Goal: Task Accomplishment & Management: Use online tool/utility

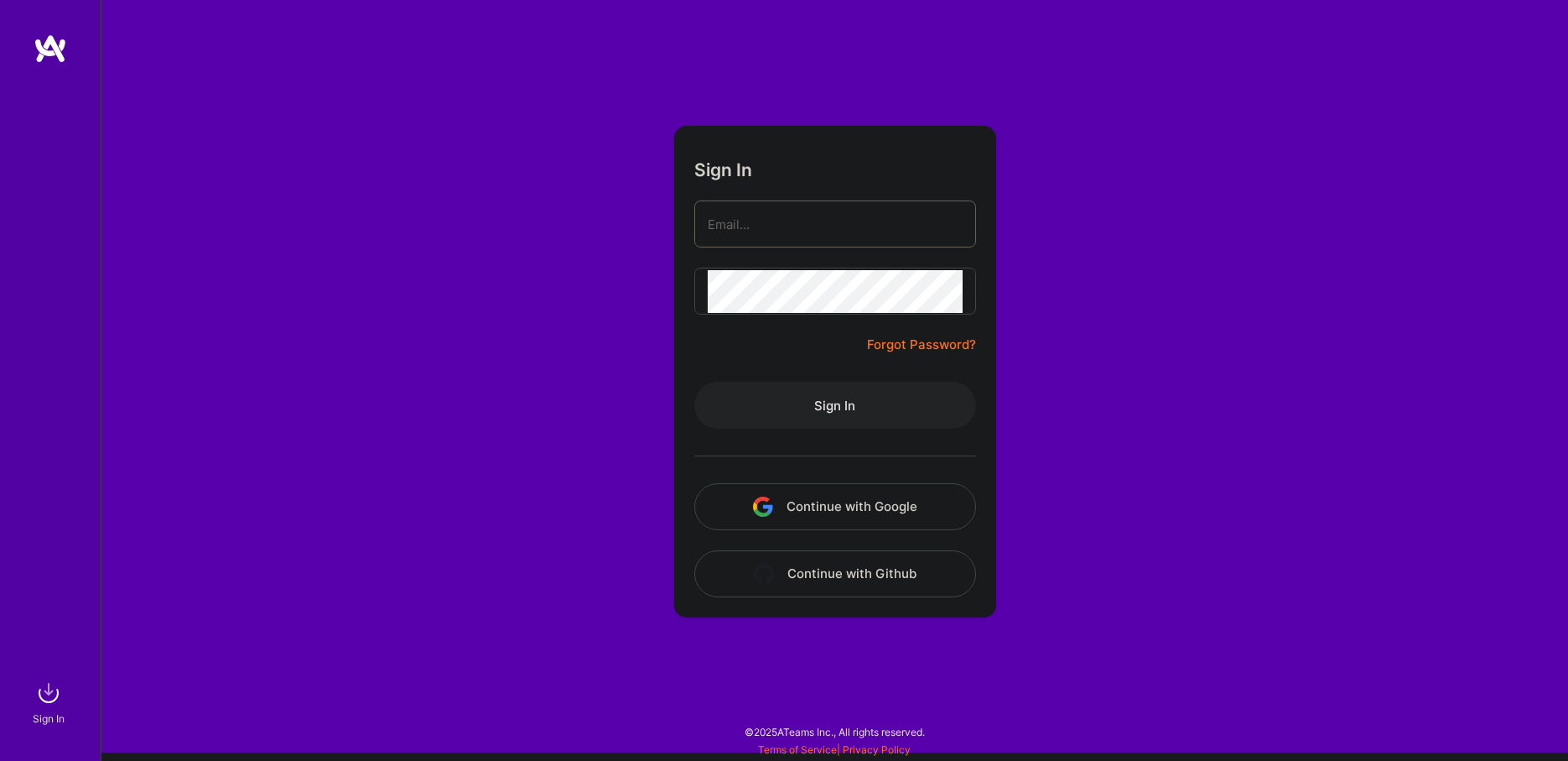
type input "[EMAIL_ADDRESS][DOMAIN_NAME]"
click at [850, 396] on button "Sign In" at bounding box center [835, 405] width 282 height 47
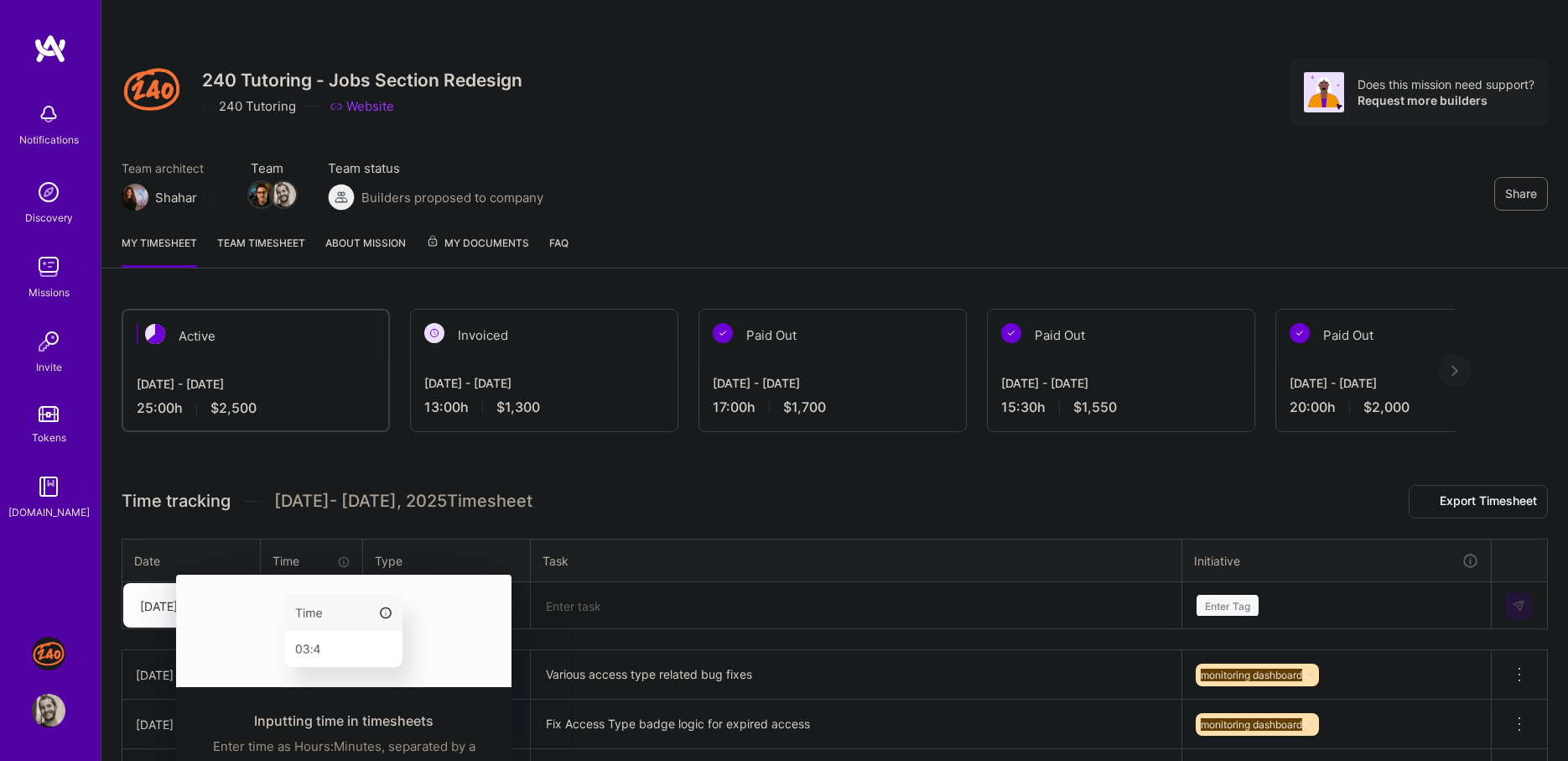
click at [295, 606] on img at bounding box center [344, 630] width 336 height 112
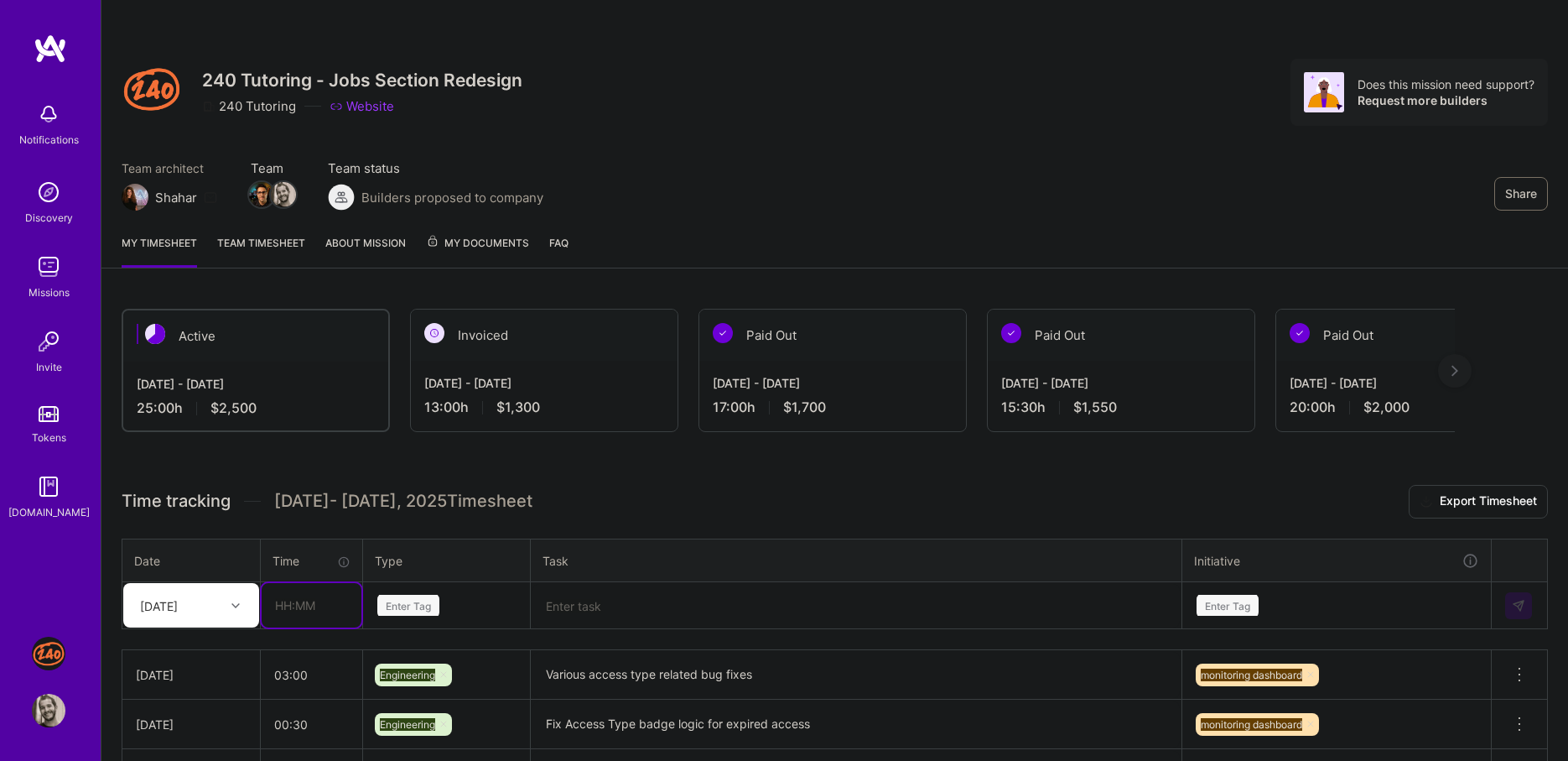
click at [286, 599] on input "text" at bounding box center [312, 605] width 100 height 44
type input "05:00"
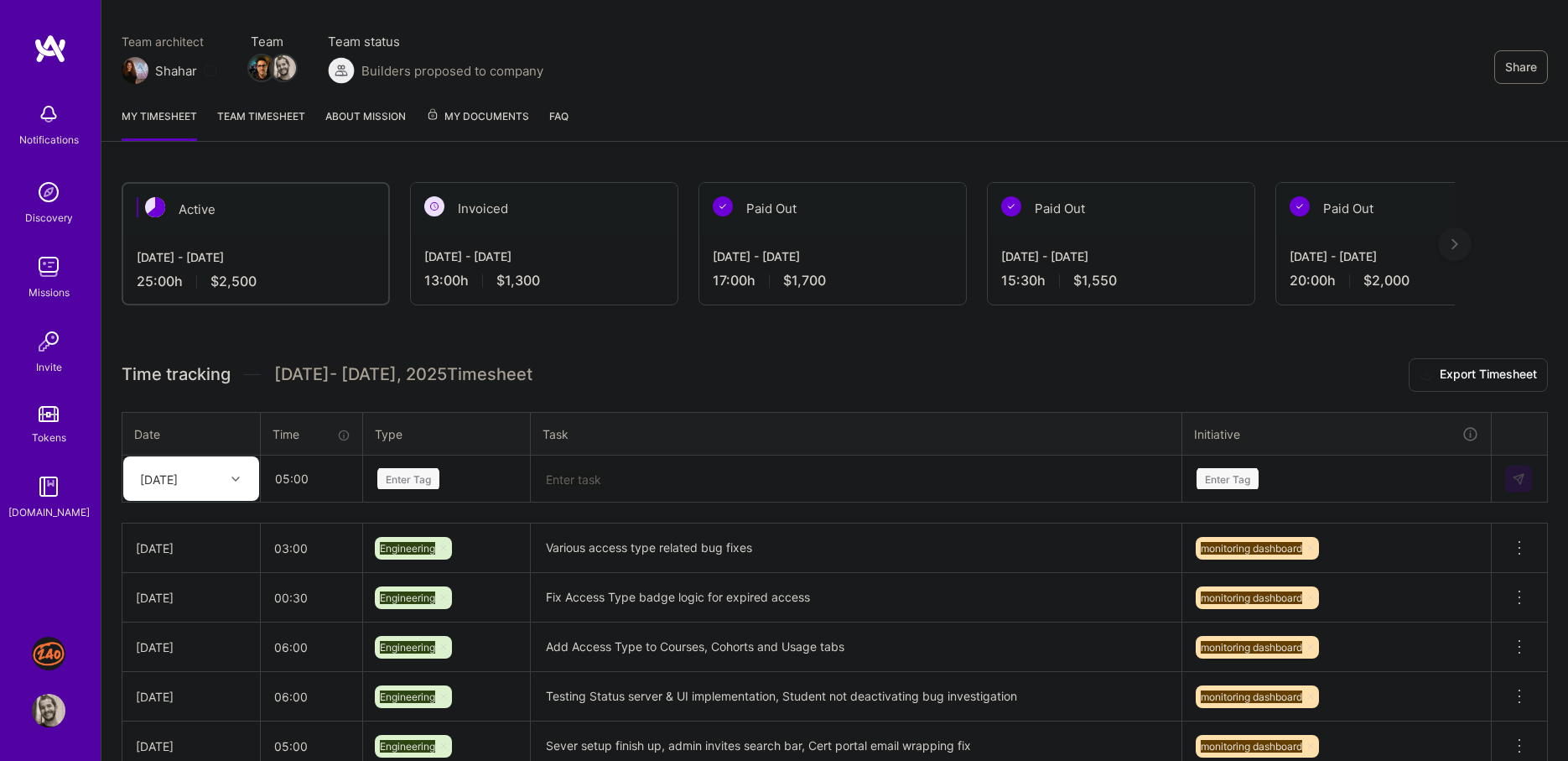
scroll to position [128, 0]
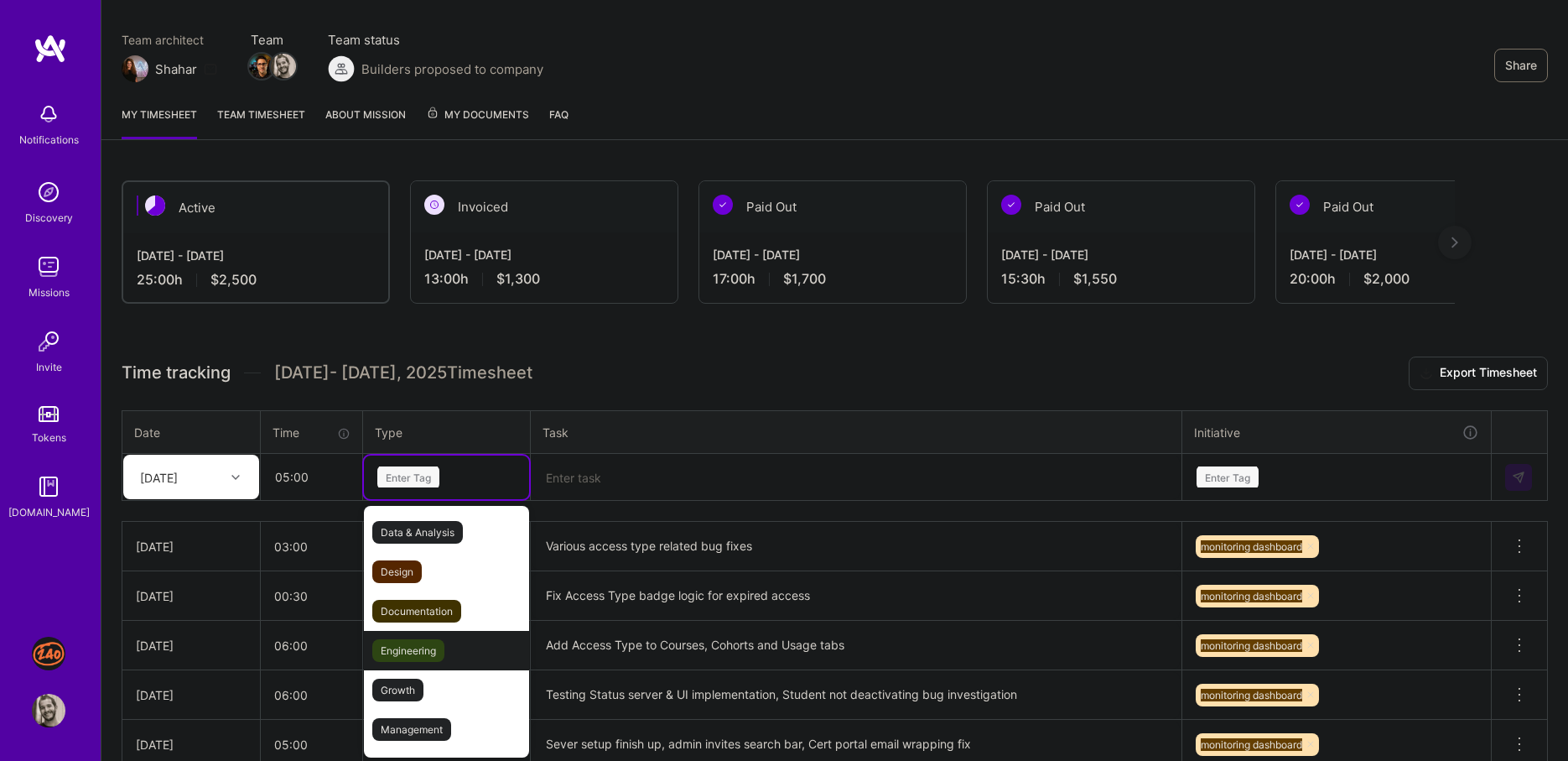
click at [443, 639] on span "Engineering" at bounding box center [408, 650] width 72 height 23
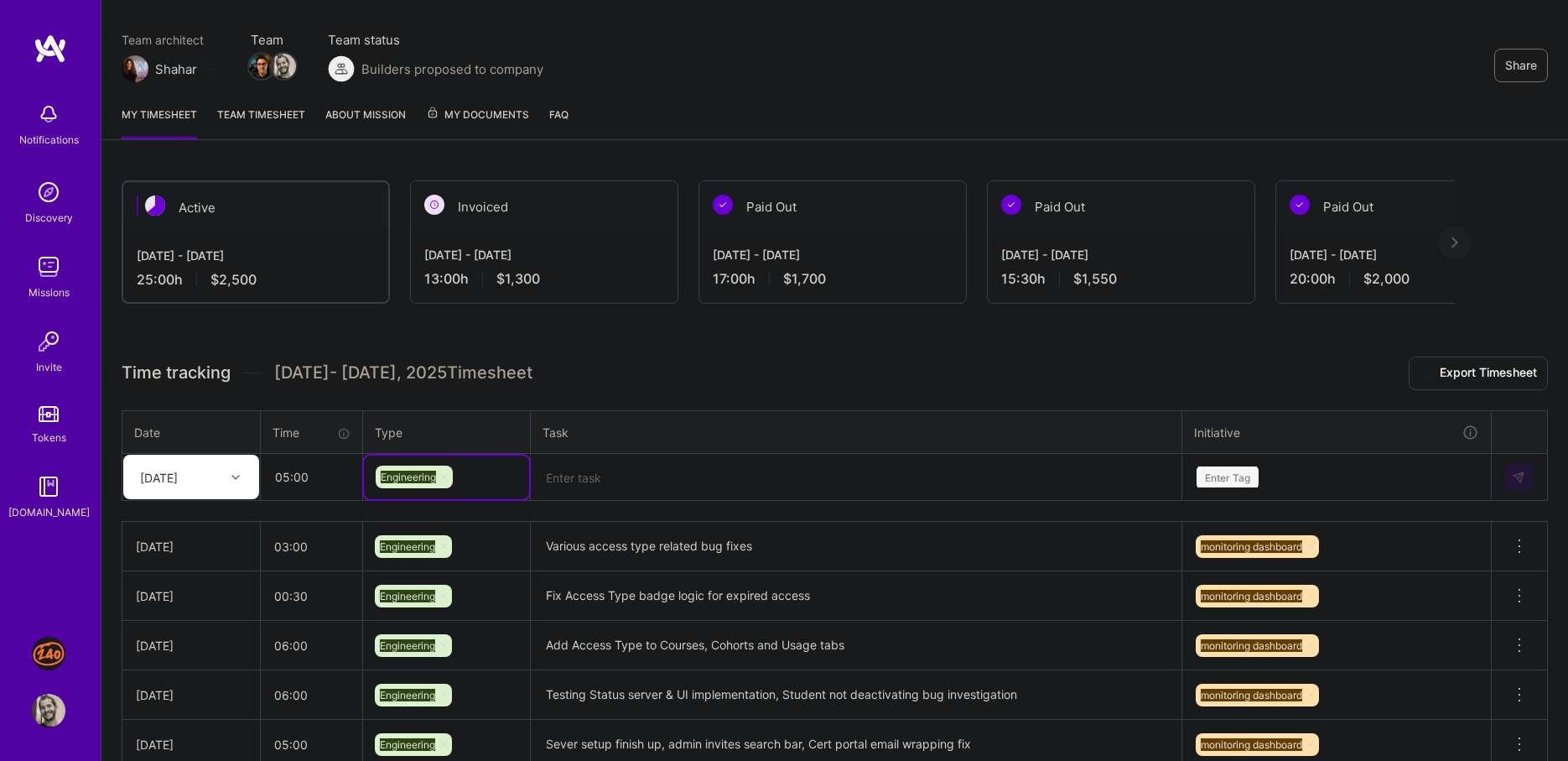
click at [615, 489] on textarea at bounding box center [856, 477] width 647 height 43
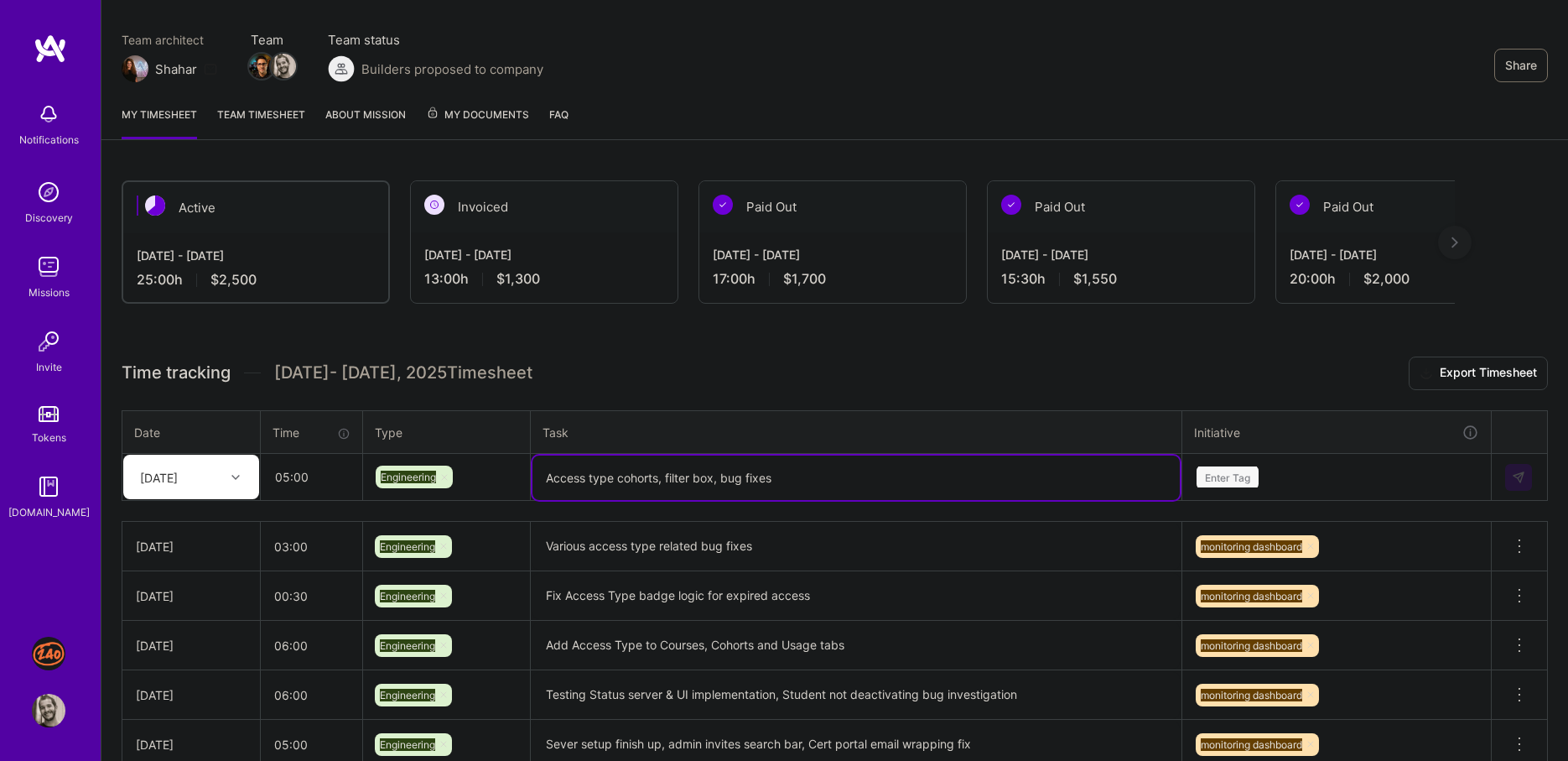
type textarea "Access type cohorts, filter box, bug fixes"
click at [286, 477] on input "05:00" at bounding box center [312, 476] width 100 height 44
type input "04:00"
click at [1310, 470] on div "Enter Tag" at bounding box center [1337, 477] width 307 height 43
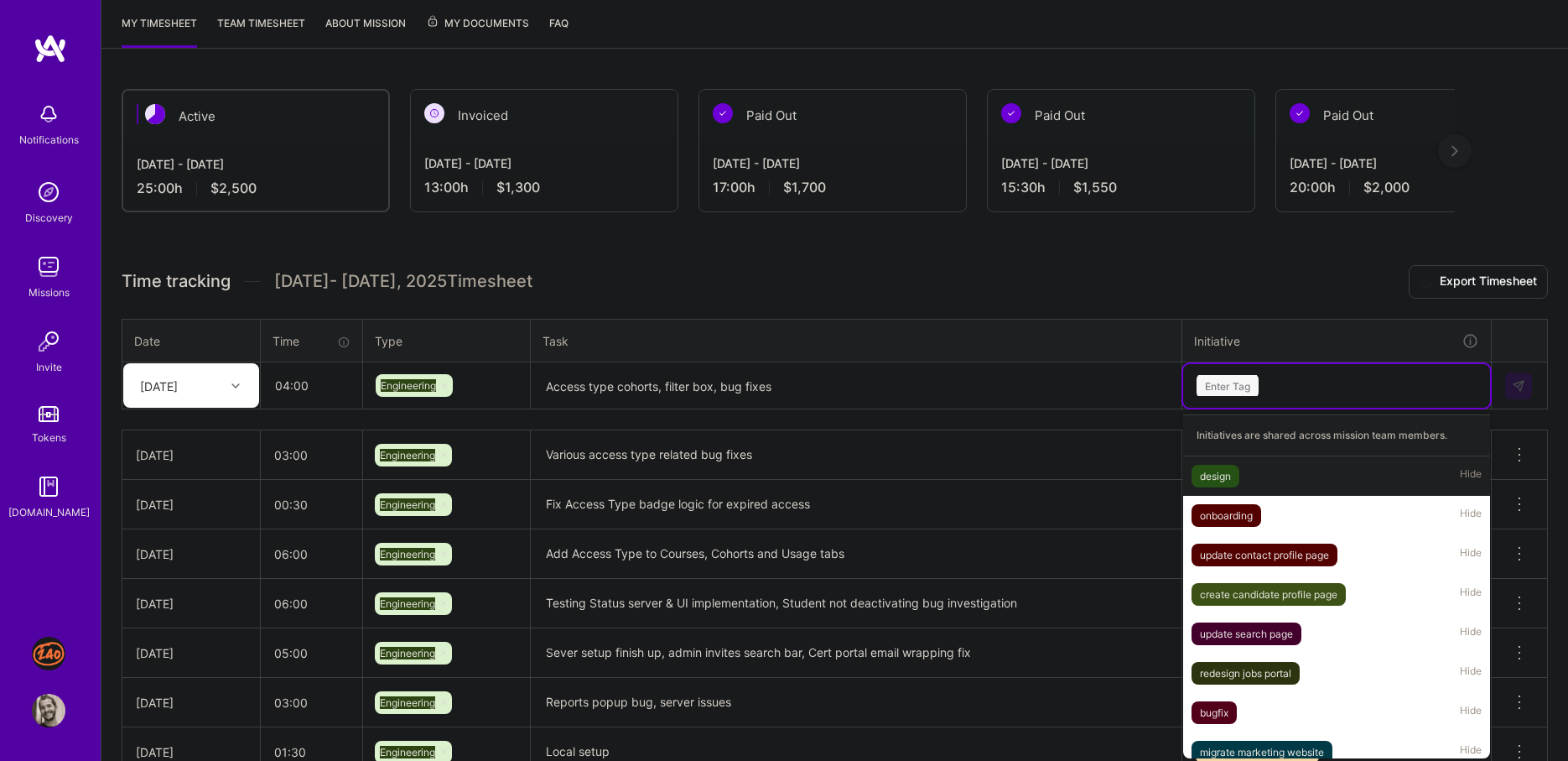
scroll to position [220, 0]
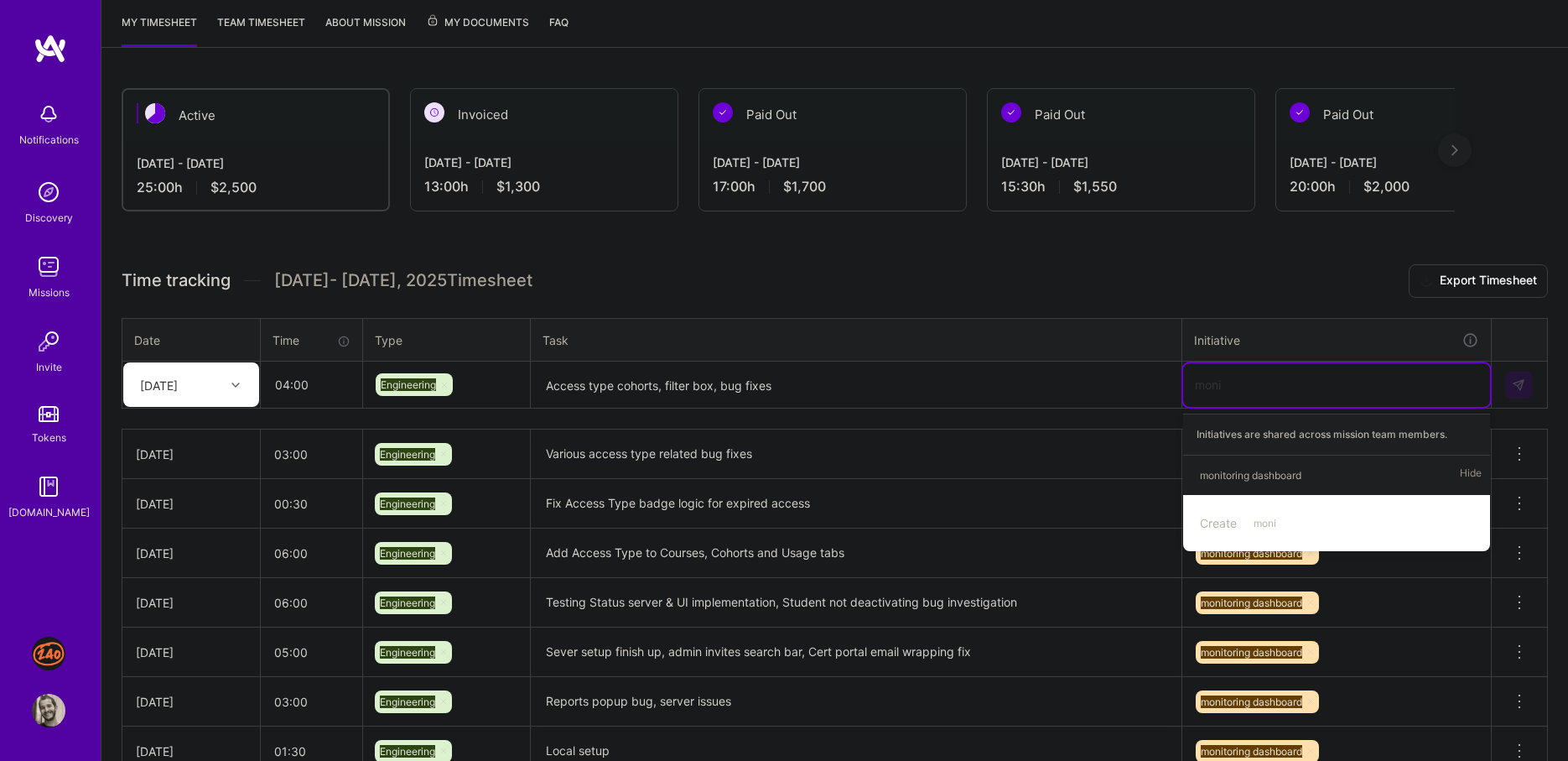
type input "monit"
click at [1355, 471] on div "monitoring dashboard Hide" at bounding box center [1337, 475] width 307 height 39
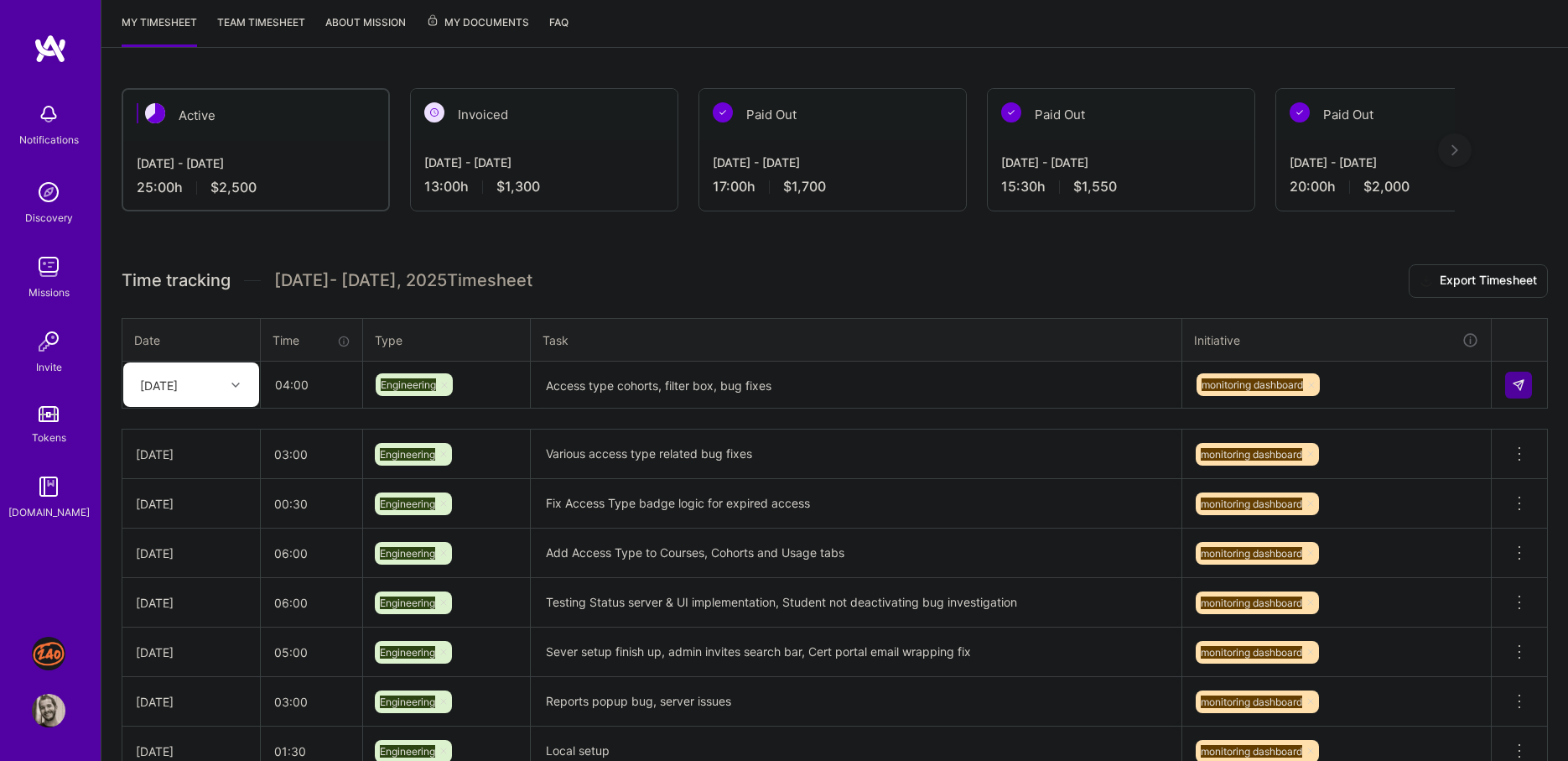
click at [1132, 279] on h3 "Time tracking [DATE] - [DATE] Timesheet Export Timesheet" at bounding box center [835, 280] width 1427 height 34
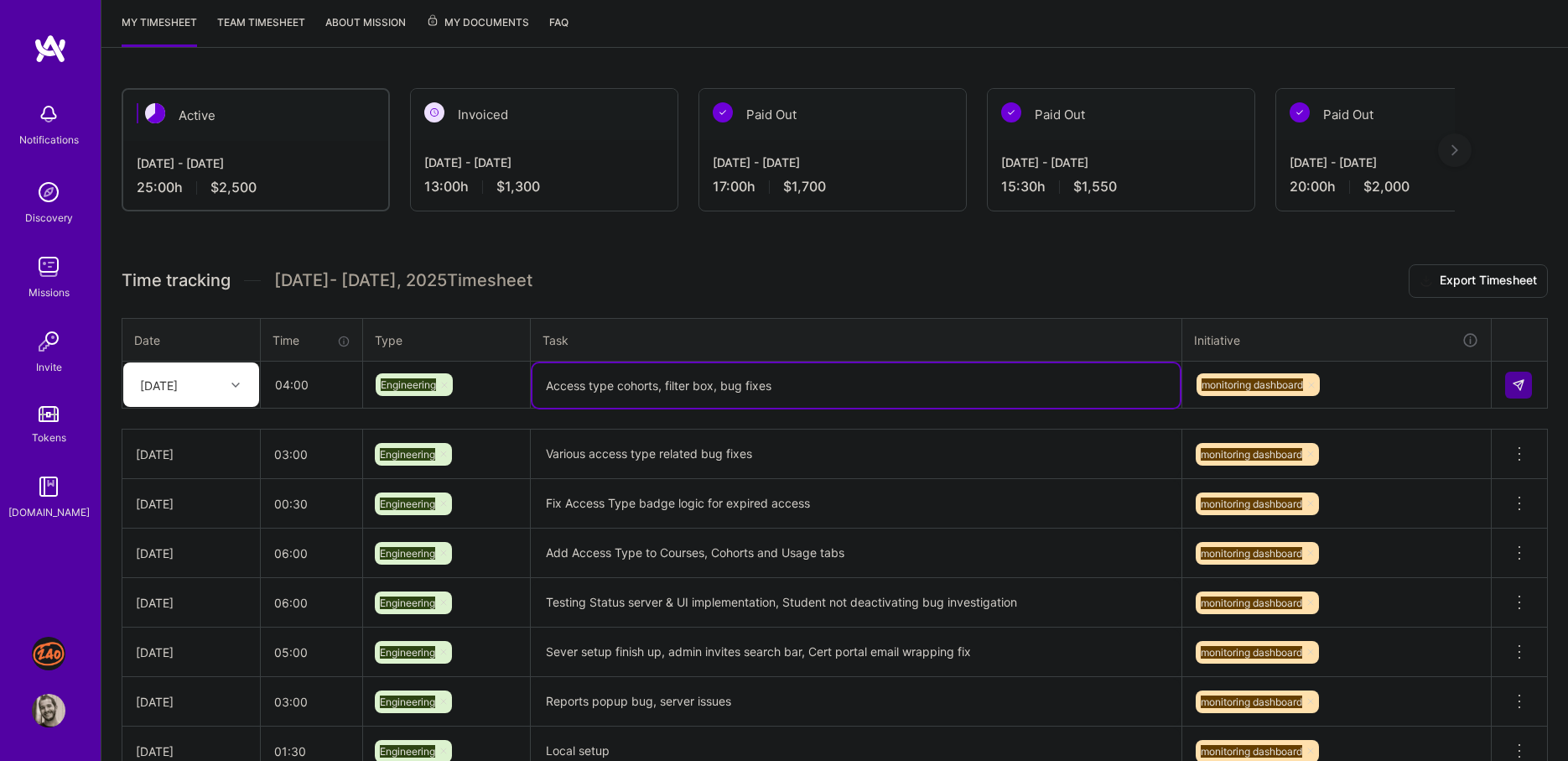
drag, startPoint x: 901, startPoint y: 376, endPoint x: 901, endPoint y: 356, distance: 20.0
click at [901, 356] on table "Date Time Type Task Initiative [DATE] 04:00 Engineering Access type cohorts, fi…" at bounding box center [835, 363] width 1427 height 91
click at [569, 377] on textarea "Access type cohorts, filter box, bug fixes" at bounding box center [856, 384] width 647 height 44
click at [708, 387] on textarea "Added access type cohorts, filter box, bug fixes" at bounding box center [856, 384] width 647 height 44
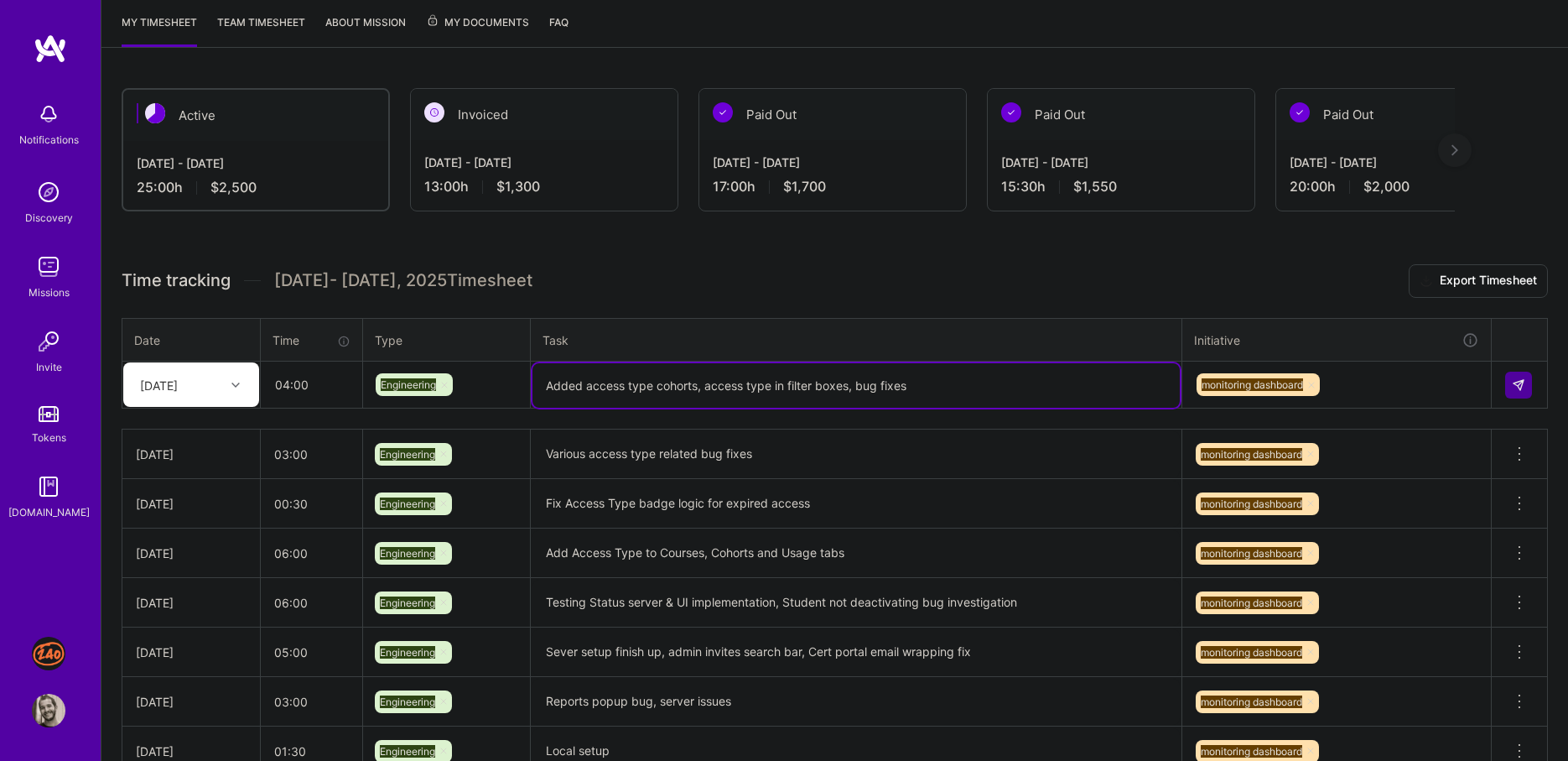
type textarea "Added access type cohorts, access type in filter boxes, bug fixes"
click at [286, 378] on input "04:00" at bounding box center [312, 384] width 100 height 44
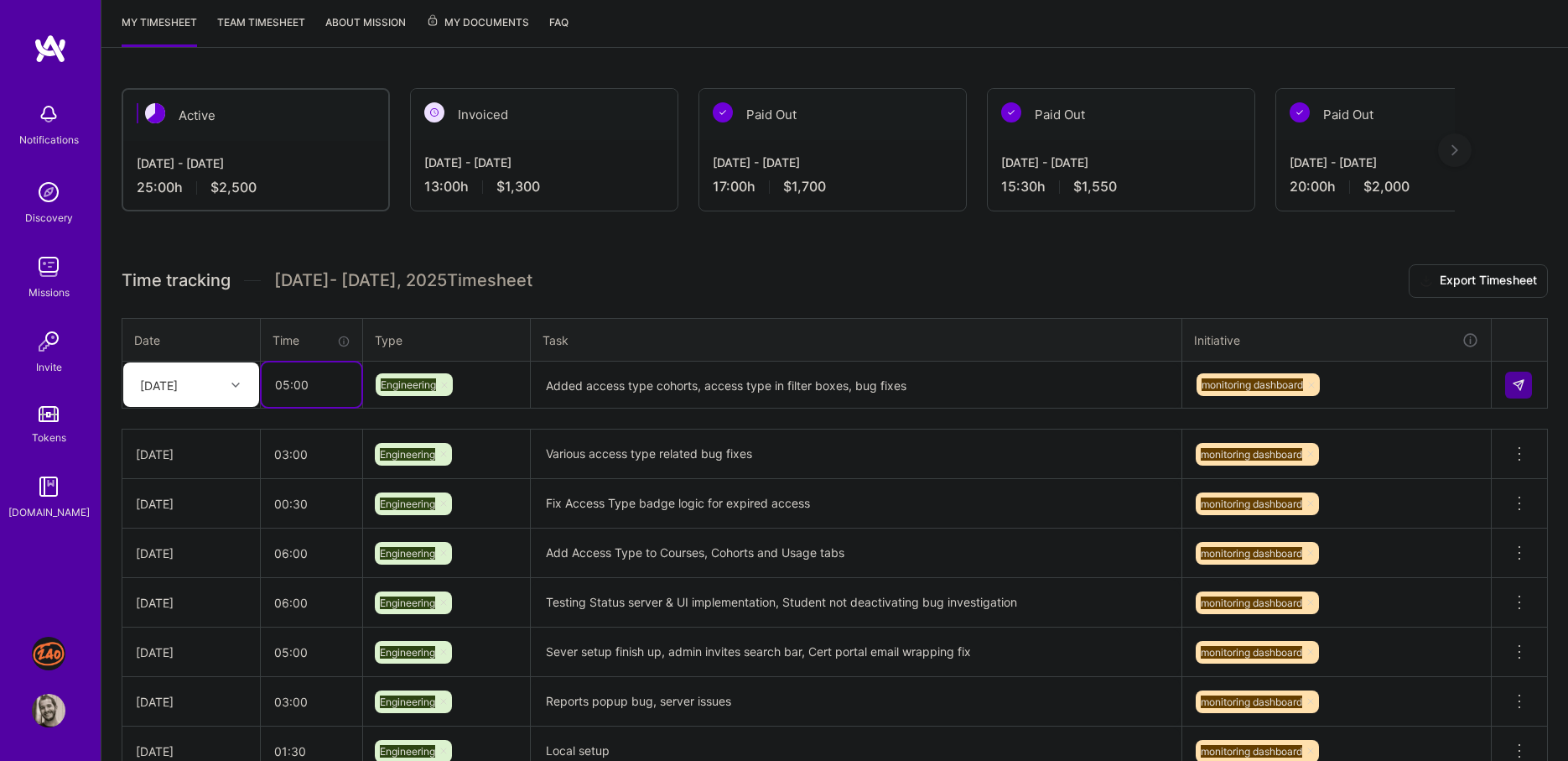
type input "05:00"
click at [649, 389] on textarea "Added access type cohorts, access type in filter boxes, bug fixes" at bounding box center [856, 384] width 647 height 44
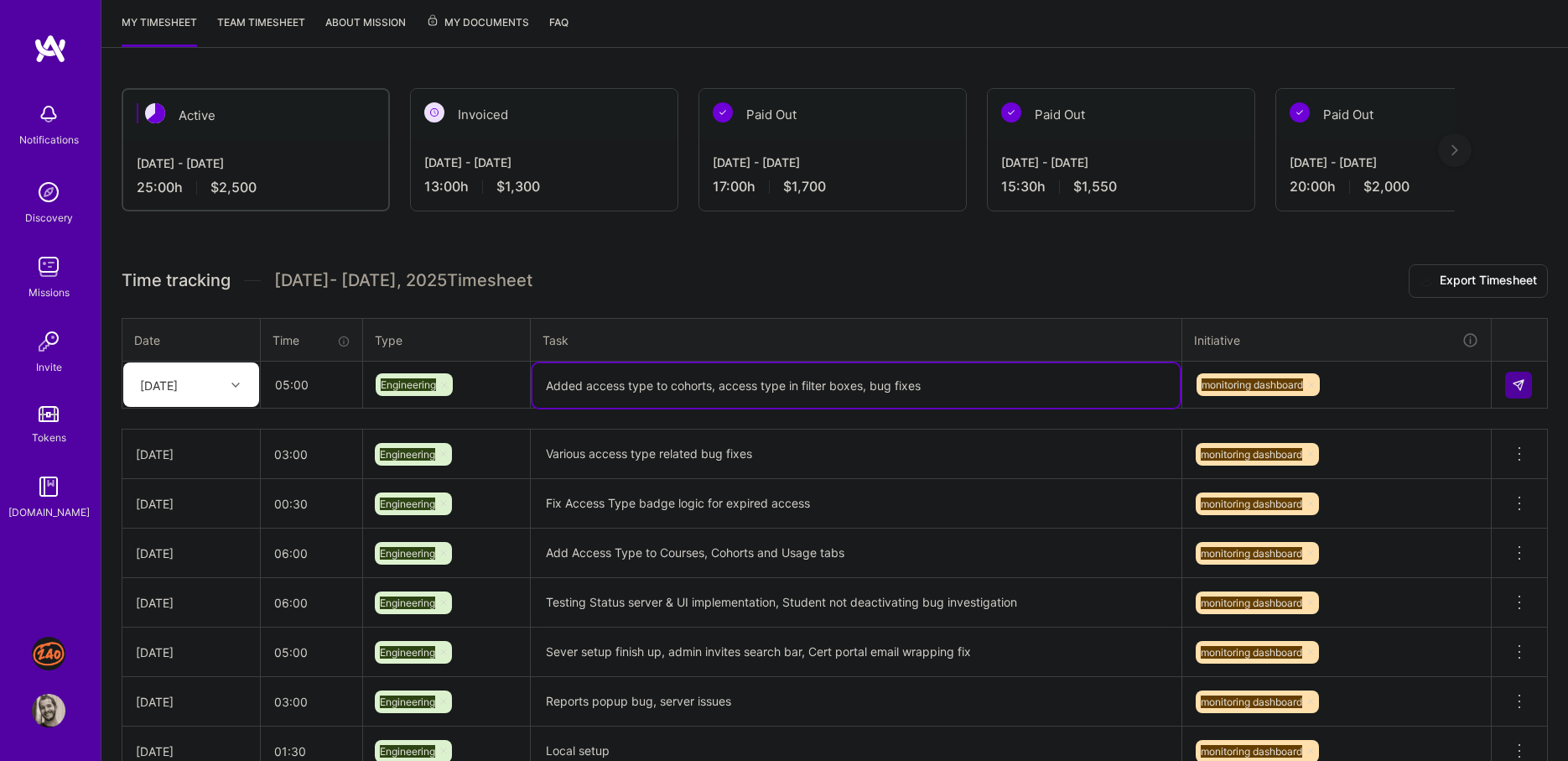
click at [722, 384] on textarea "Added access type to cohorts, access type in filter boxes, bug fixes" at bounding box center [856, 384] width 647 height 44
click at [986, 385] on textarea "Added access type to cohorts, added access type in filter boxes, bug fixes" at bounding box center [856, 384] width 647 height 44
click at [728, 394] on textarea "Added access type to cohorts, added access type in filter boxes, bug fixes" at bounding box center [856, 384] width 647 height 44
paste textarea "filters, and fixed bug"
type textarea "Added access type to cohorts, added access type filters, and fixed bugs"
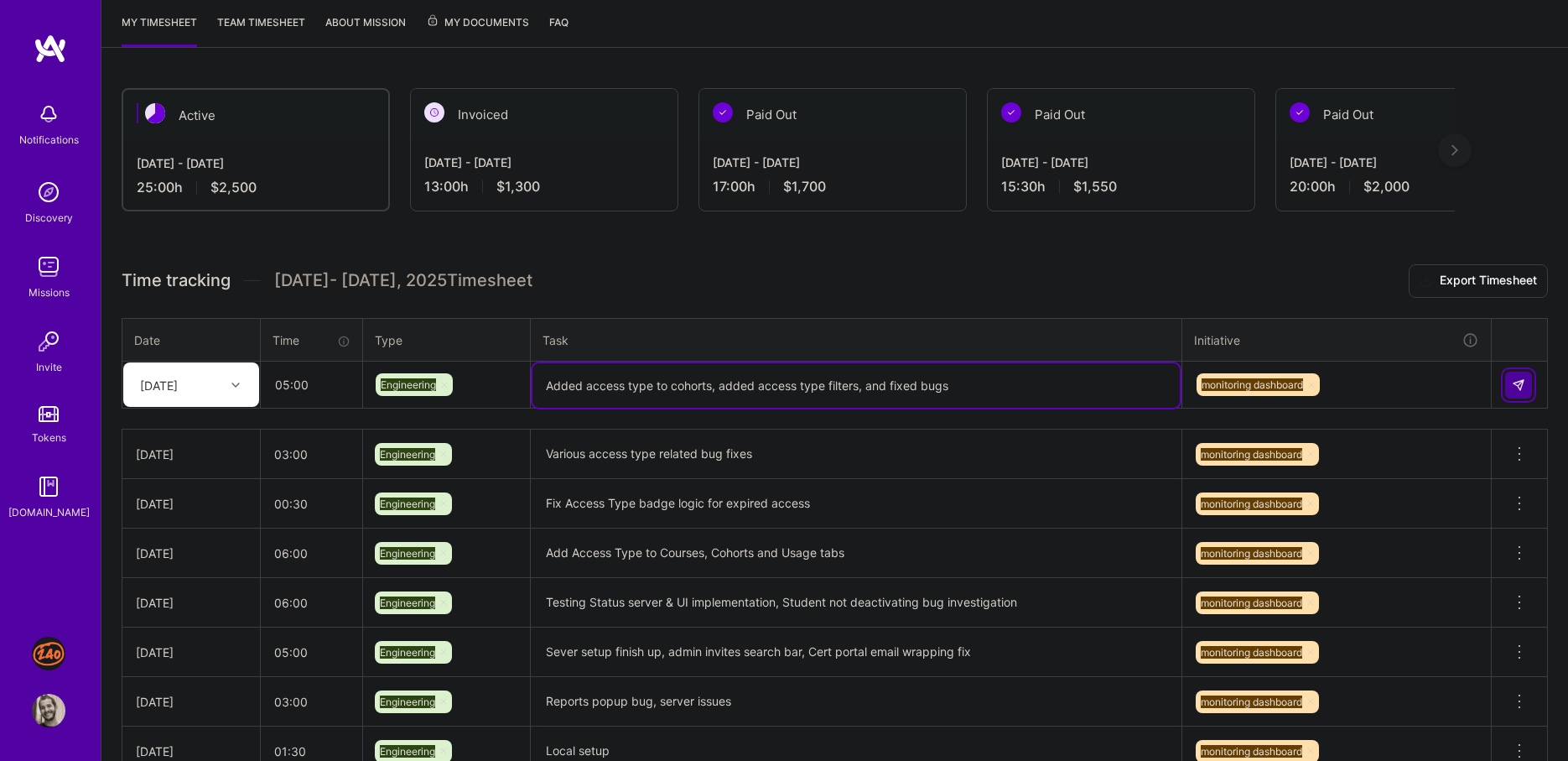
click at [1525, 382] on img at bounding box center [1518, 384] width 13 height 13
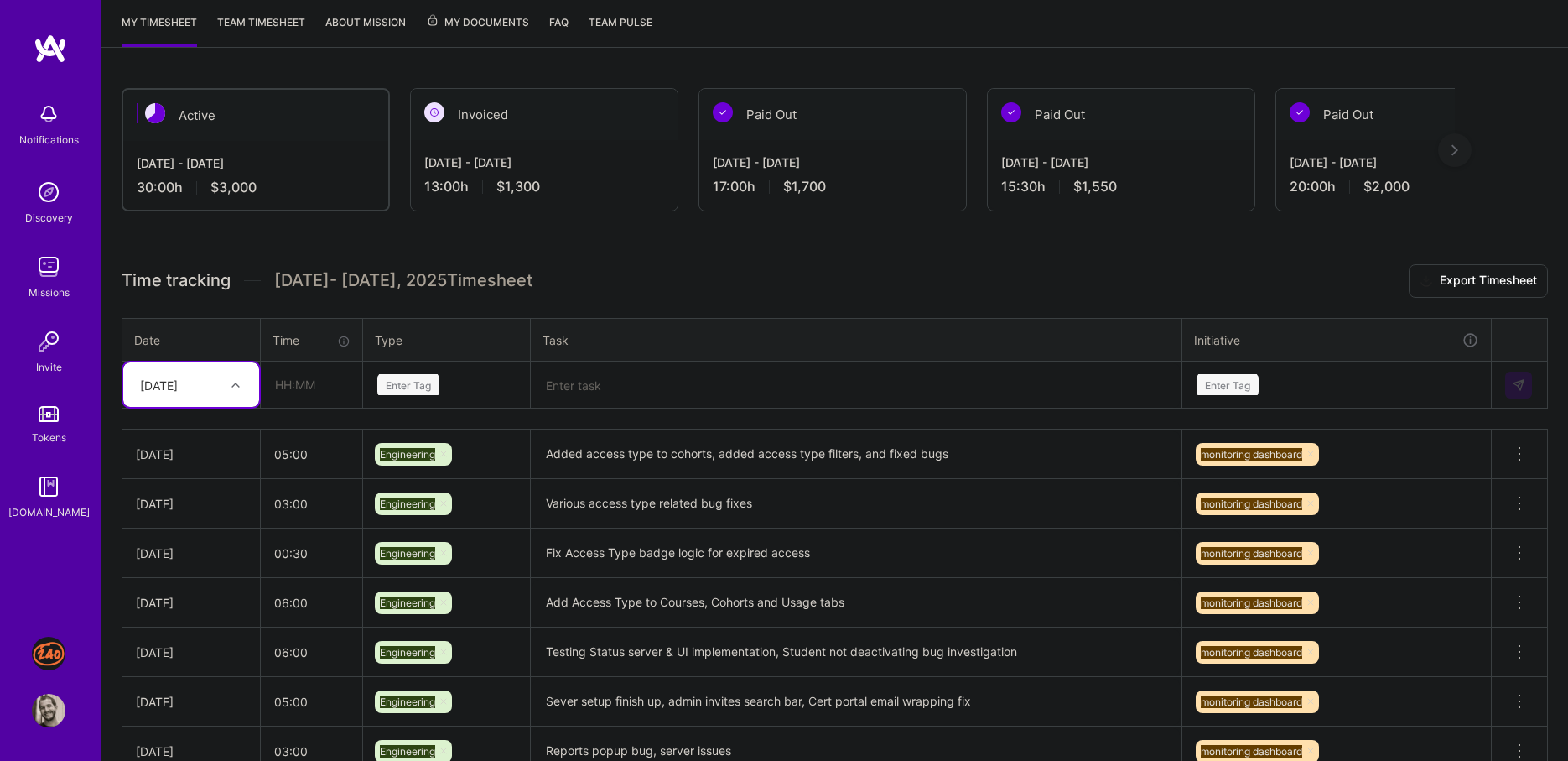
click at [793, 299] on div "Time tracking [DATE] - [DATE] Timesheet Export Timesheet Date Time Type Task In…" at bounding box center [835, 567] width 1427 height 607
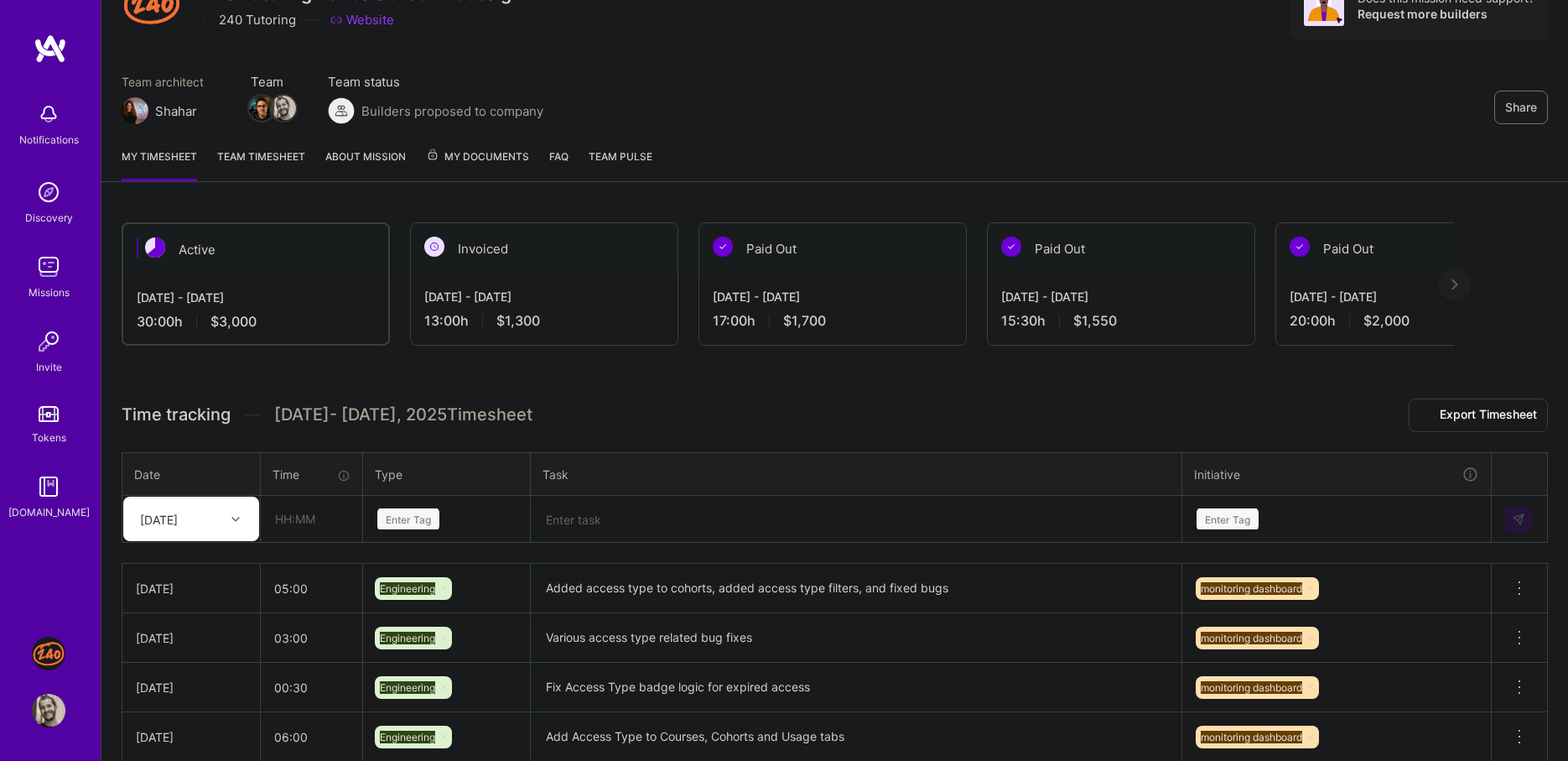
scroll to position [62, 0]
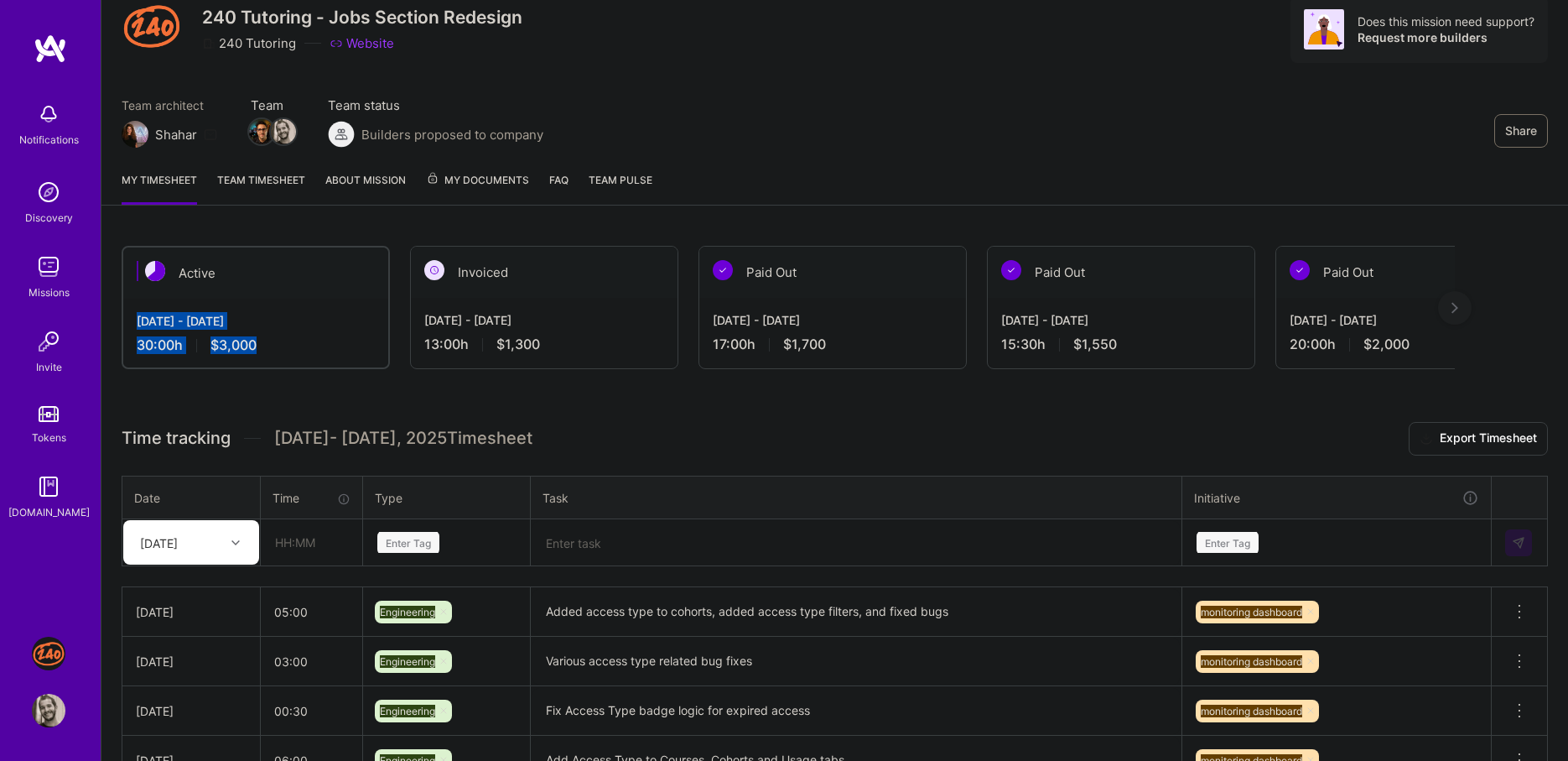
drag, startPoint x: 319, startPoint y: 348, endPoint x: 319, endPoint y: 297, distance: 51.0
click at [319, 297] on div "Active [DATE] - [DATE] 30:00 h $3,000" at bounding box center [255, 307] width 268 height 123
drag, startPoint x: 319, startPoint y: 297, endPoint x: 319, endPoint y: 344, distance: 47.0
click at [319, 344] on div "Active [DATE] - [DATE] 30:00 h $3,000" at bounding box center [255, 307] width 268 height 123
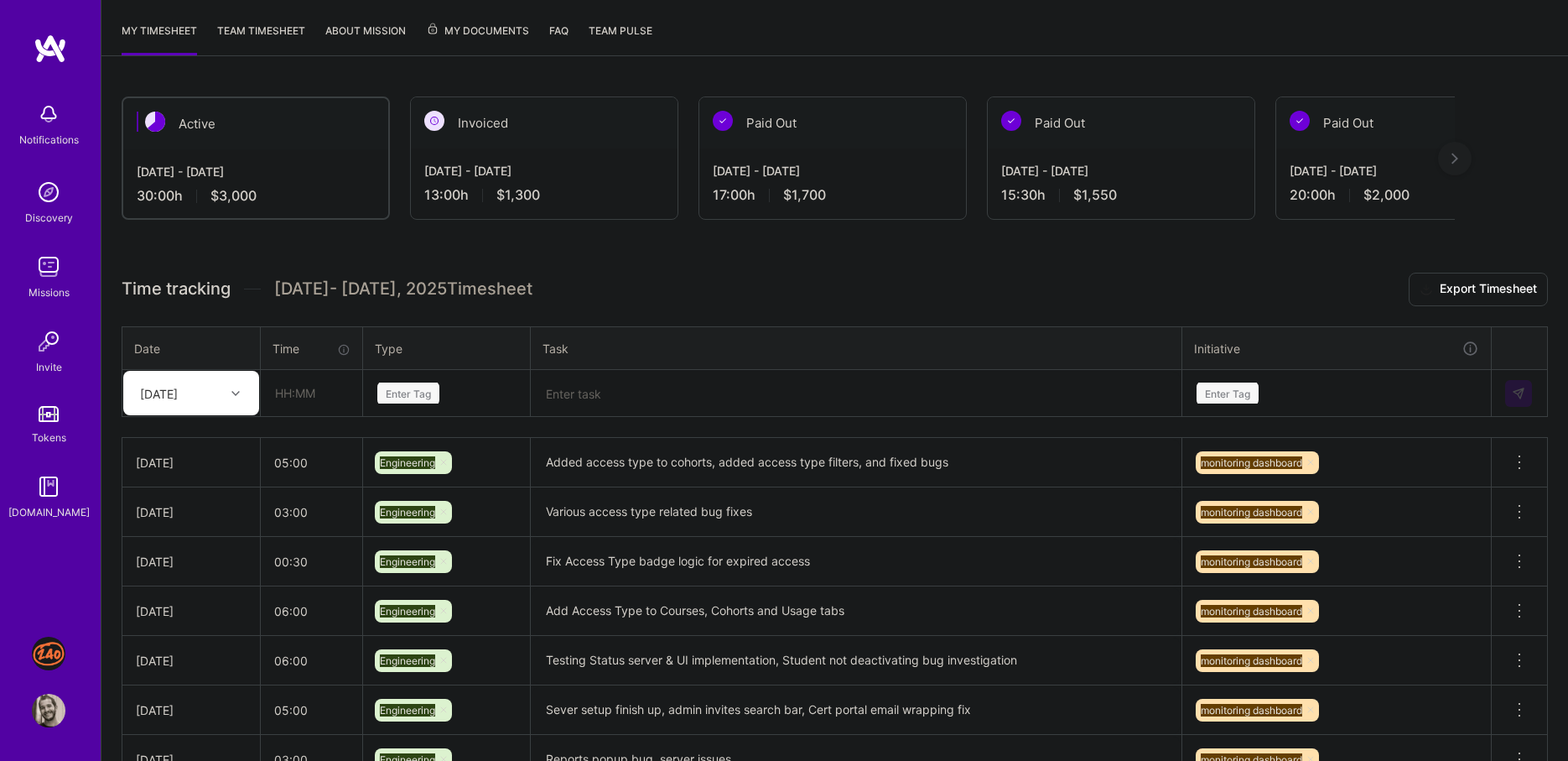
scroll to position [222, 0]
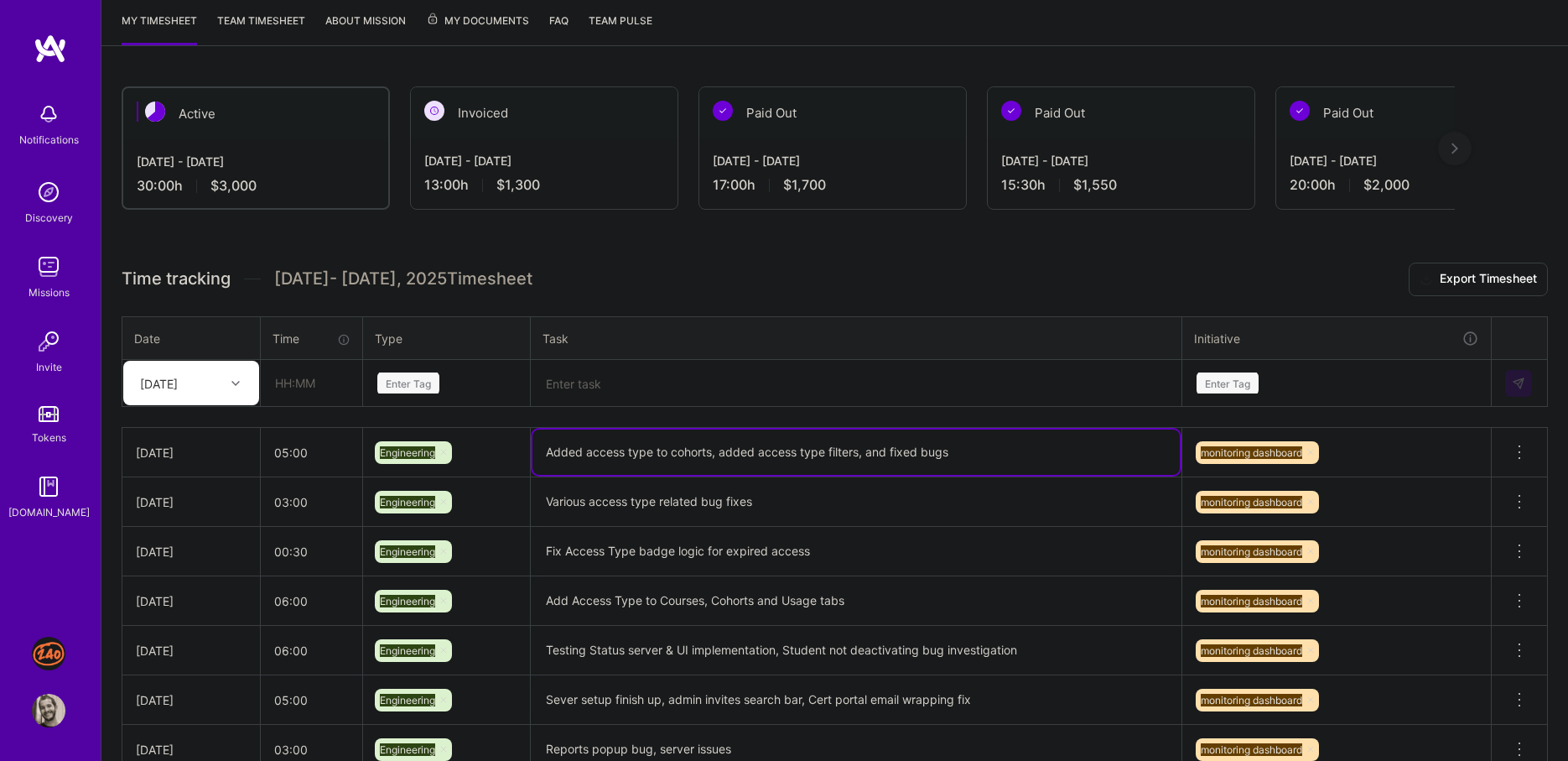
drag, startPoint x: 632, startPoint y: 442, endPoint x: 676, endPoint y: 434, distance: 44.7
click at [676, 434] on textarea "Added access type to cohorts, added access type filters, and fixed bugs" at bounding box center [856, 452] width 647 height 45
click at [674, 453] on textarea "Added access type to cohorts, added access type filters, and fixed bugs" at bounding box center [856, 452] width 647 height 45
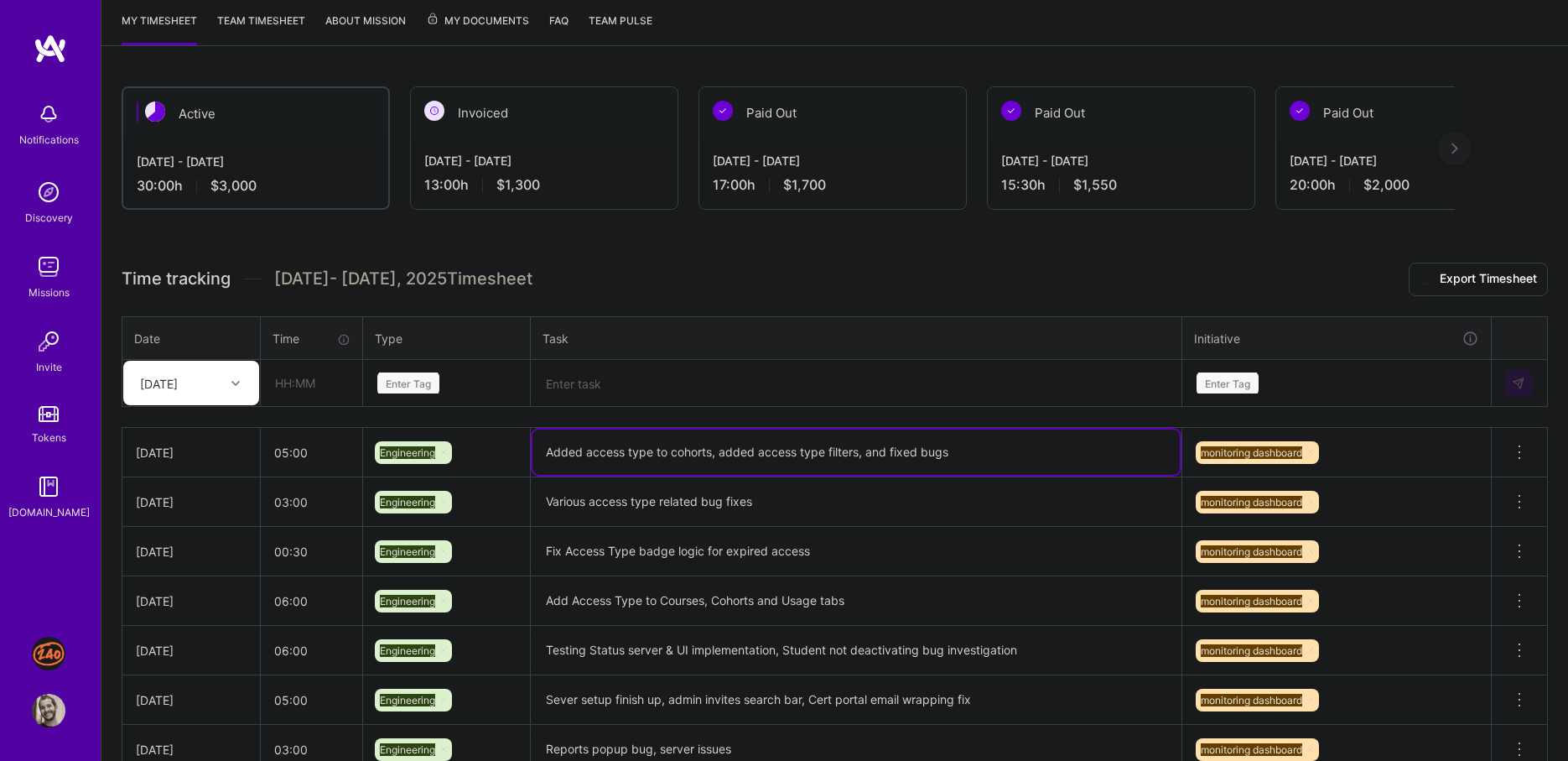
click at [591, 451] on textarea "Added access type to cohorts, added access type filters, and fixed bugs" at bounding box center [856, 452] width 647 height 45
drag, startPoint x: 591, startPoint y: 451, endPoint x: 898, endPoint y: 451, distance: 307.0
click at [898, 451] on textarea "Added access type to cohorts, added access type filters, and fixed bugs" at bounding box center [856, 452] width 647 height 45
drag, startPoint x: 898, startPoint y: 451, endPoint x: 627, endPoint y: 451, distance: 271.0
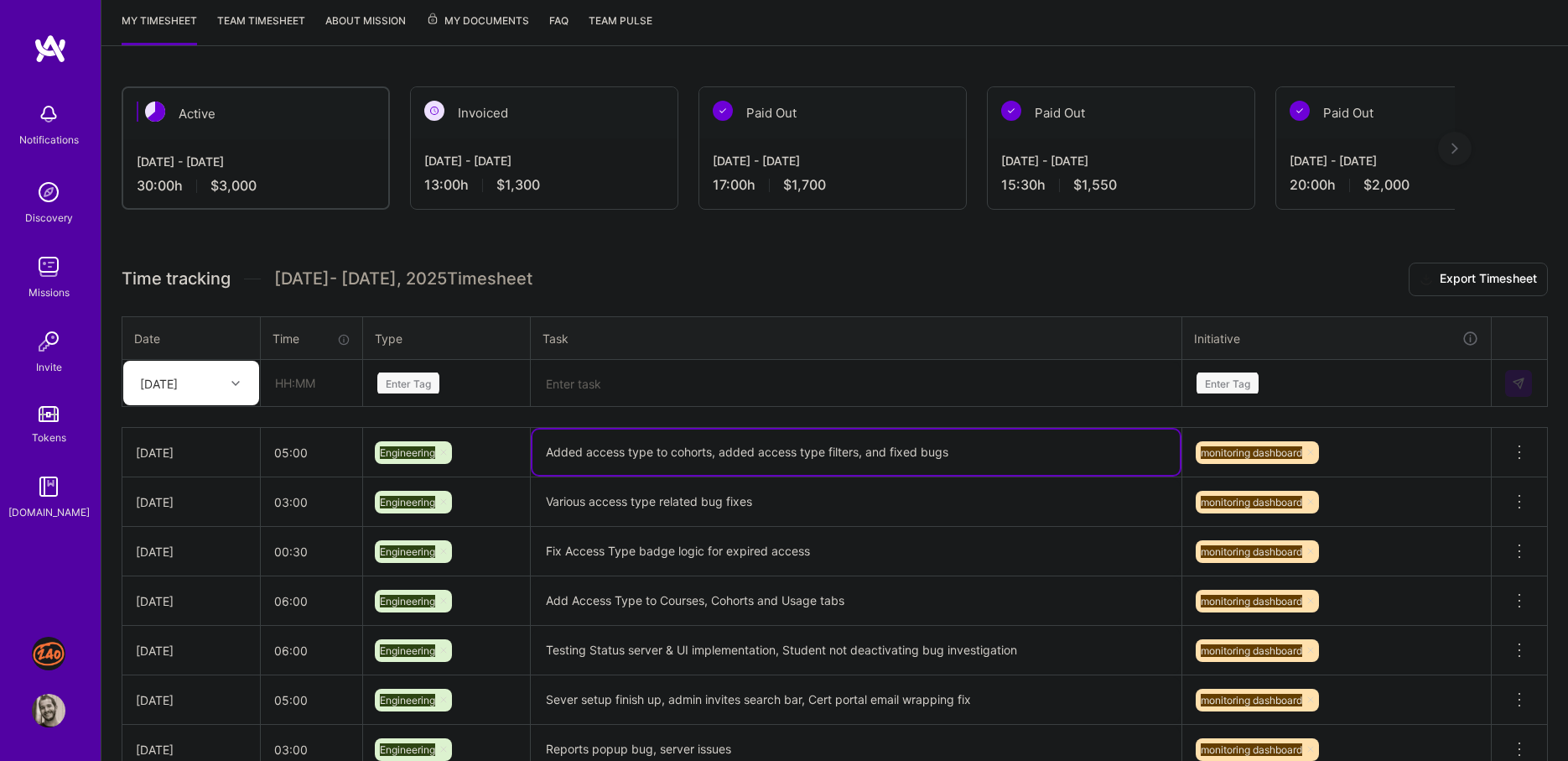
click at [627, 451] on textarea "Added access type to cohorts, added access type filters, and fixed bugs" at bounding box center [856, 452] width 647 height 45
drag, startPoint x: 627, startPoint y: 451, endPoint x: 611, endPoint y: 451, distance: 16.0
click at [611, 451] on textarea "Added access type to cohorts, added access type filters, and fixed bugs" at bounding box center [856, 452] width 647 height 45
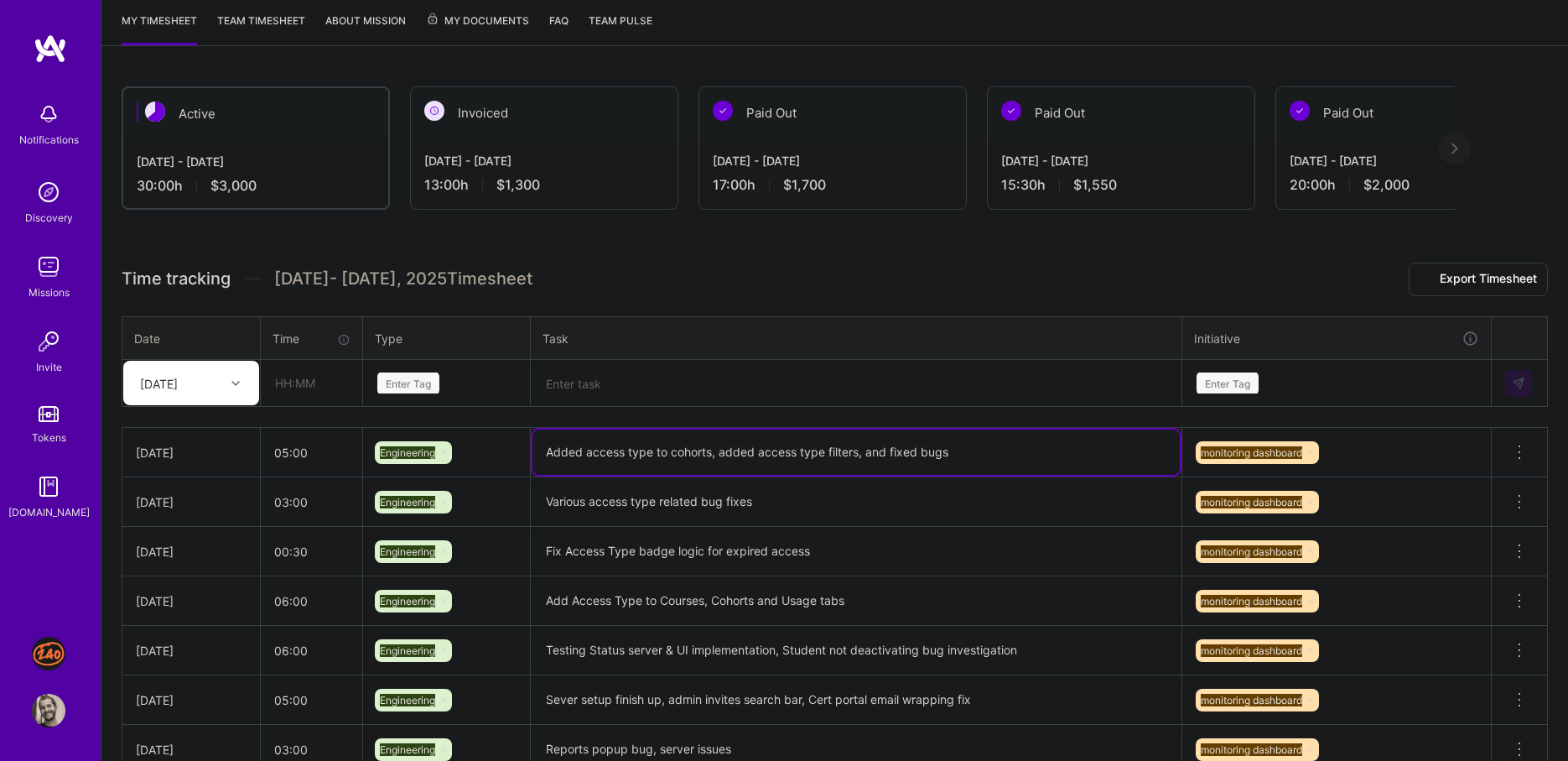
click at [611, 451] on textarea "Added access type to cohorts, added access type filters, and fixed bugs" at bounding box center [856, 452] width 647 height 45
click at [223, 279] on span "Time tracking" at bounding box center [176, 279] width 109 height 21
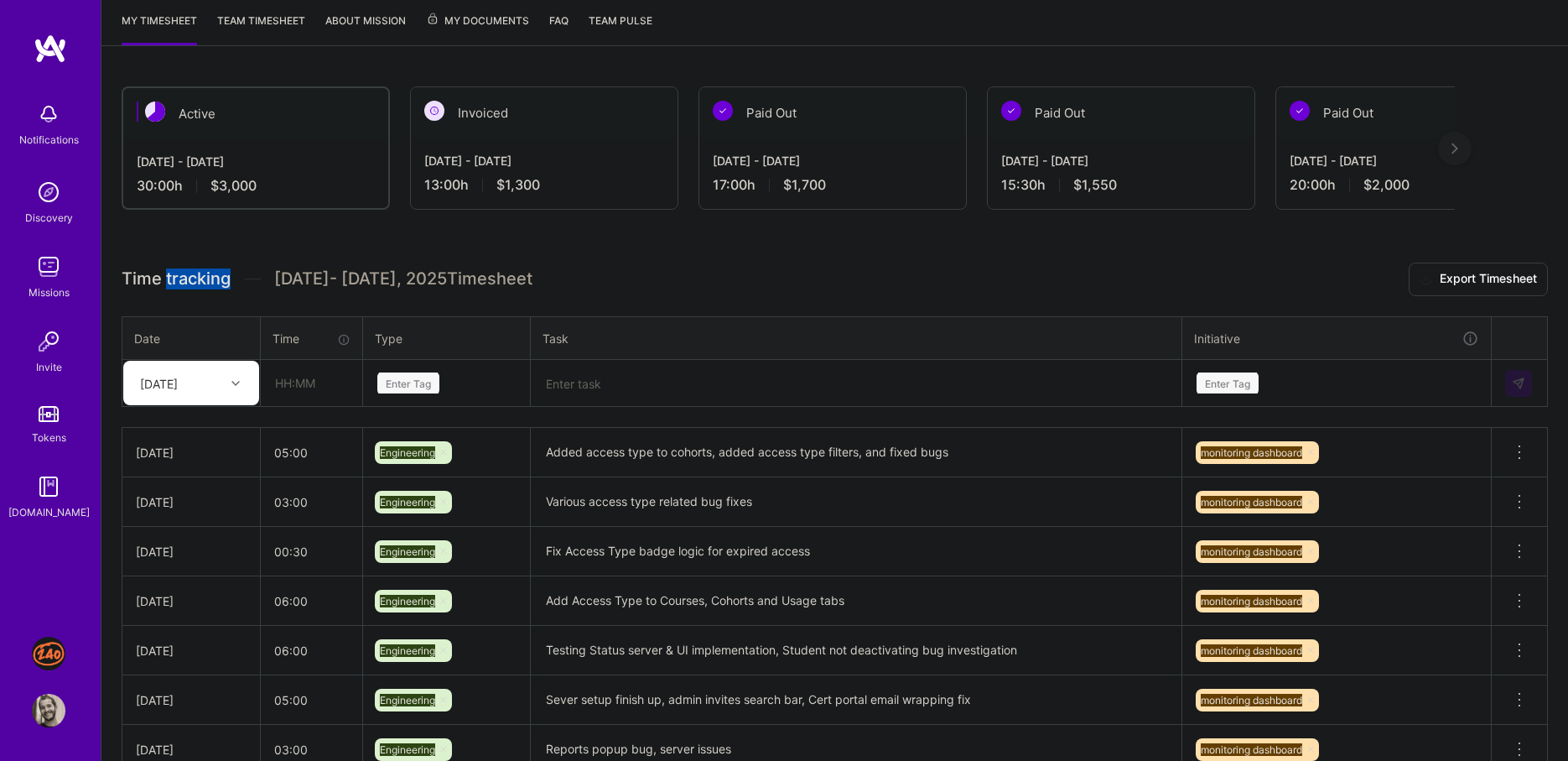
click at [223, 279] on span "Time tracking" at bounding box center [176, 279] width 109 height 21
drag, startPoint x: 223, startPoint y: 279, endPoint x: 391, endPoint y: 279, distance: 168.0
click at [391, 279] on div "Time tracking [DATE] - [DATE] Timesheet" at bounding box center [327, 279] width 411 height 21
click at [391, 279] on span "[DATE] - [DATE] Timesheet" at bounding box center [403, 279] width 259 height 21
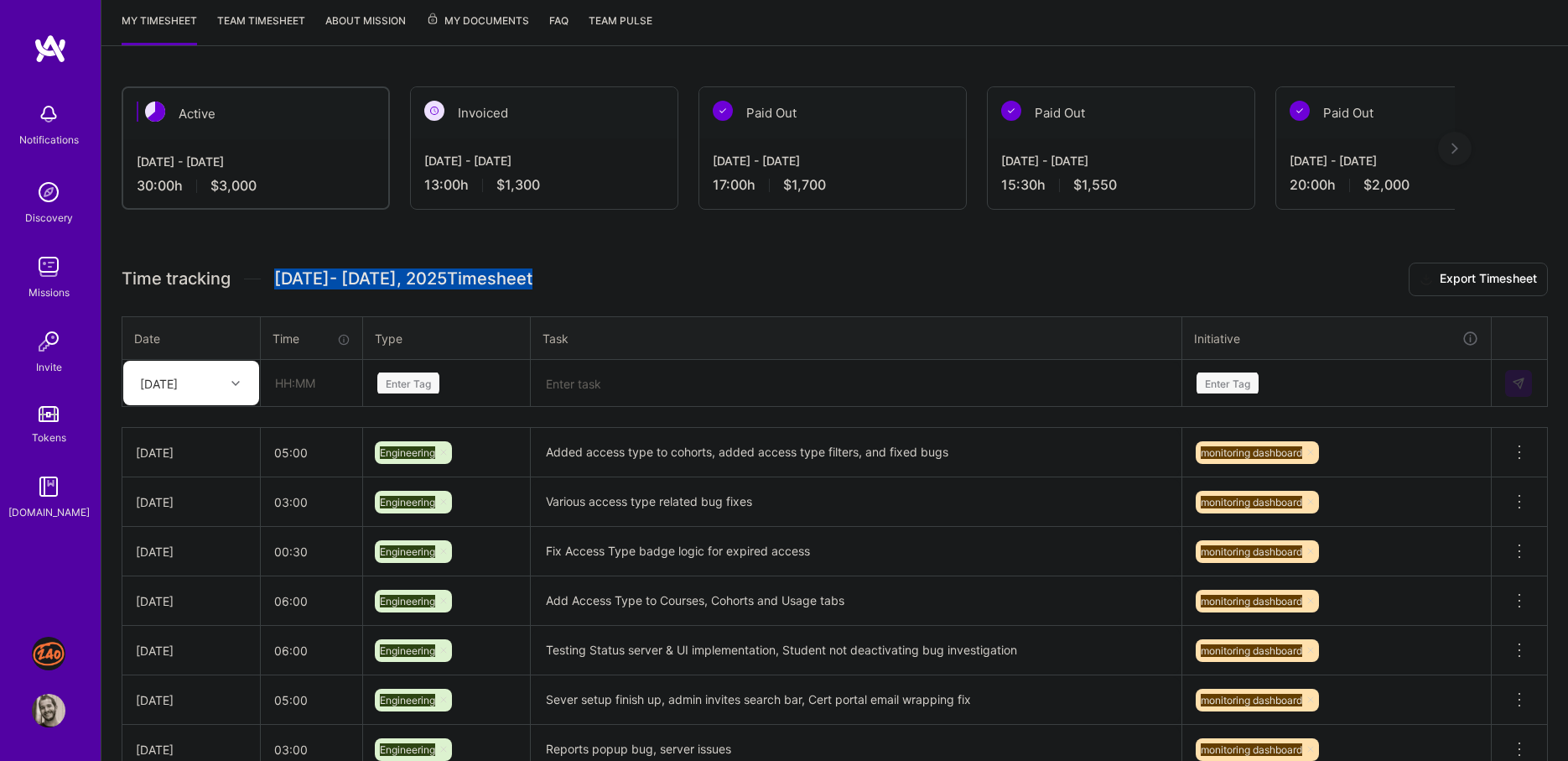
drag, startPoint x: 391, startPoint y: 279, endPoint x: 249, endPoint y: 279, distance: 142.0
click at [249, 279] on div "Time tracking [DATE] - [DATE] Timesheet" at bounding box center [327, 279] width 411 height 21
drag, startPoint x: 249, startPoint y: 279, endPoint x: 210, endPoint y: 279, distance: 39.0
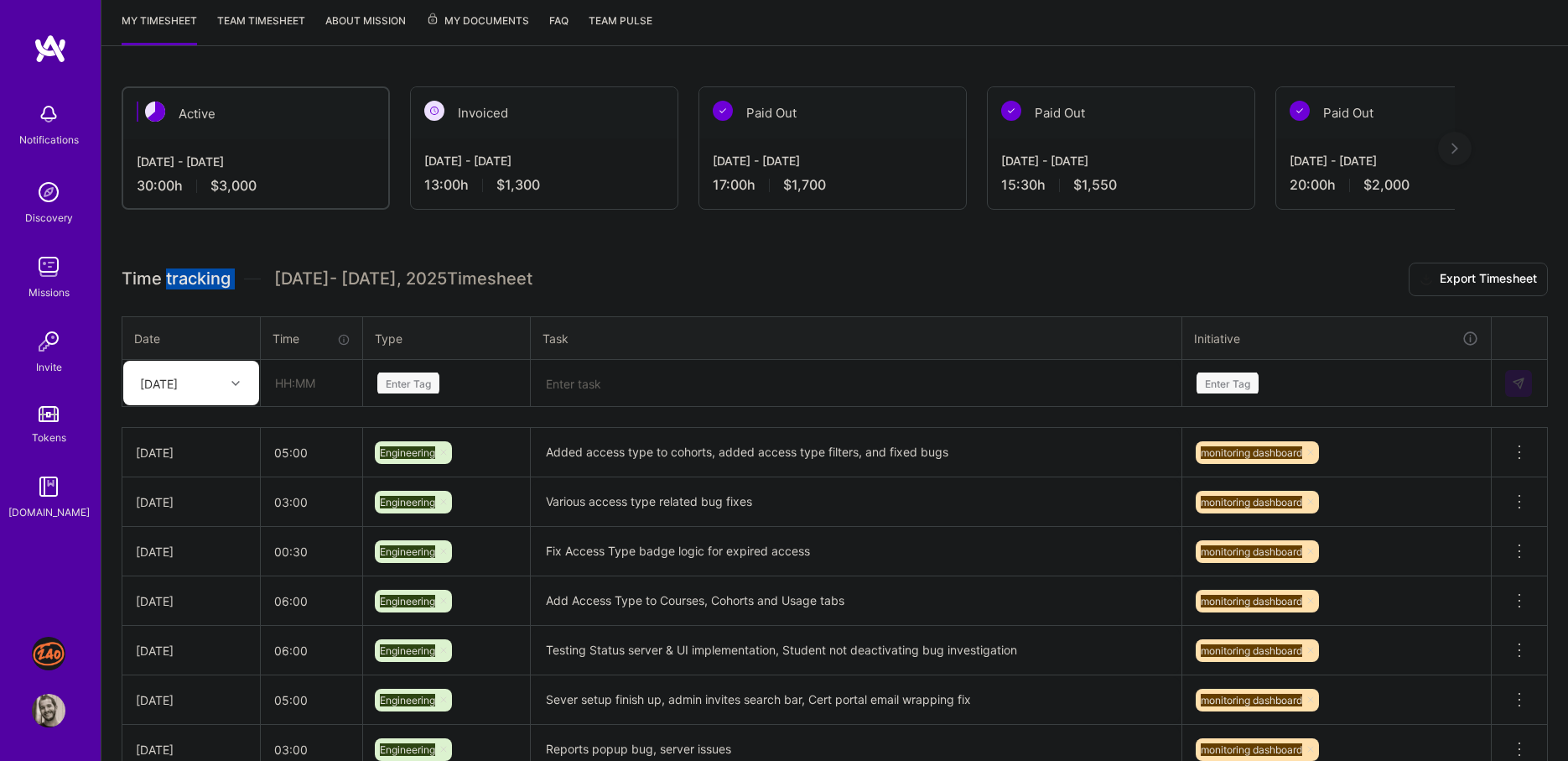
click at [210, 279] on div "Time tracking [DATE] - [DATE] Timesheet" at bounding box center [327, 279] width 411 height 21
click at [210, 279] on span "Time tracking" at bounding box center [176, 279] width 109 height 21
